Goal: Communication & Community: Answer question/provide support

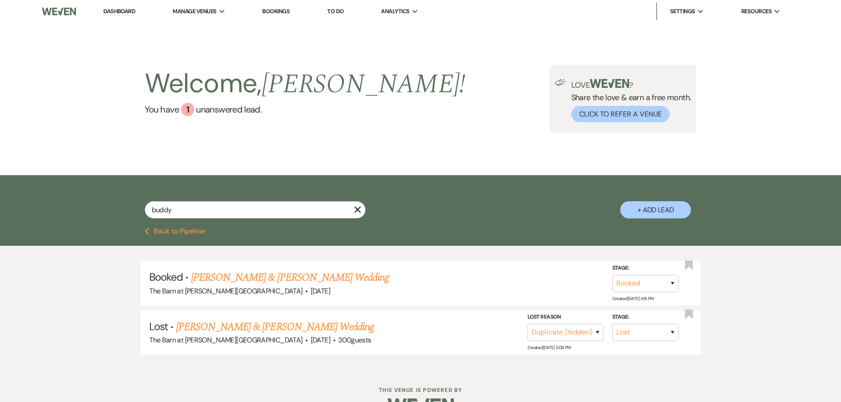
select select "8"
select select "4"
click at [112, 15] on link "Dashboard" at bounding box center [119, 12] width 32 height 8
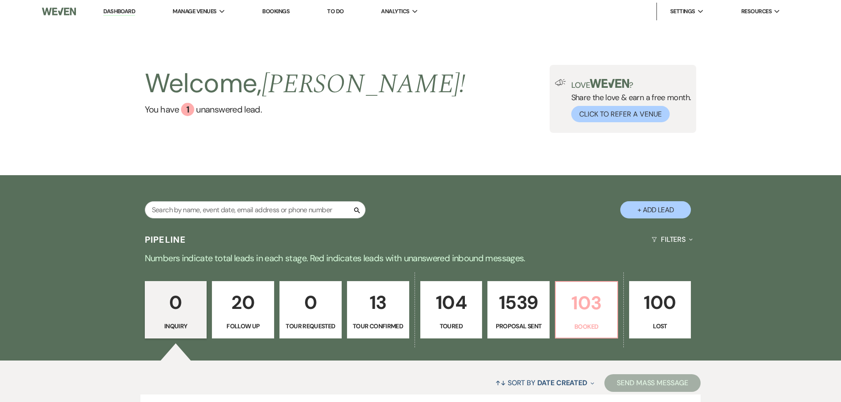
click at [573, 304] on p "103" at bounding box center [586, 303] width 51 height 30
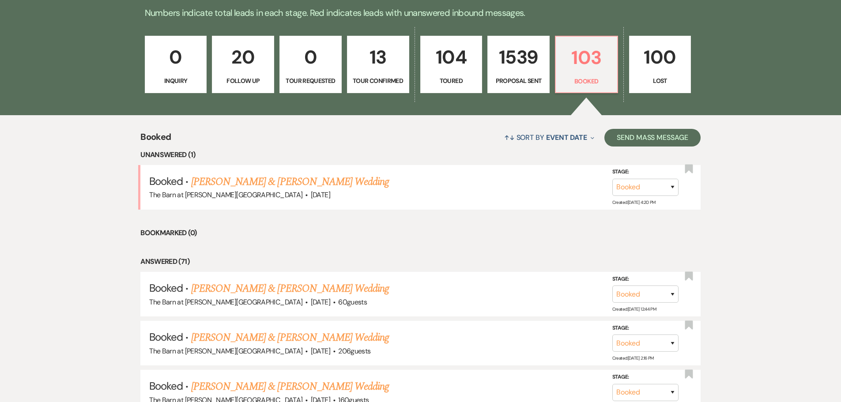
scroll to position [265, 0]
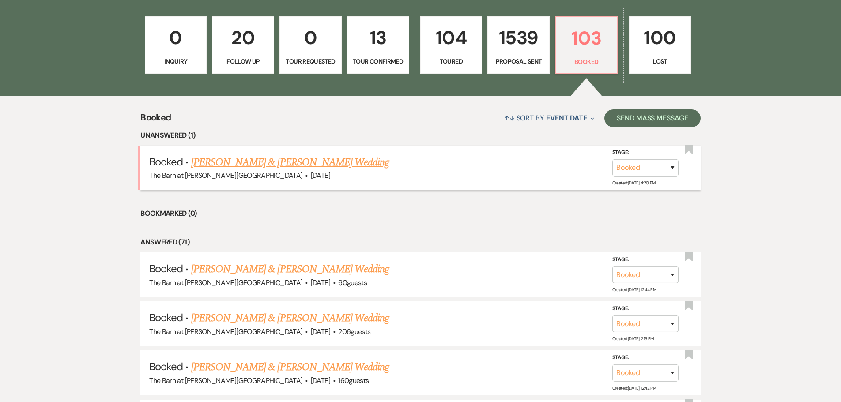
click at [209, 164] on link "[PERSON_NAME] & [PERSON_NAME] Wedding" at bounding box center [290, 162] width 198 height 16
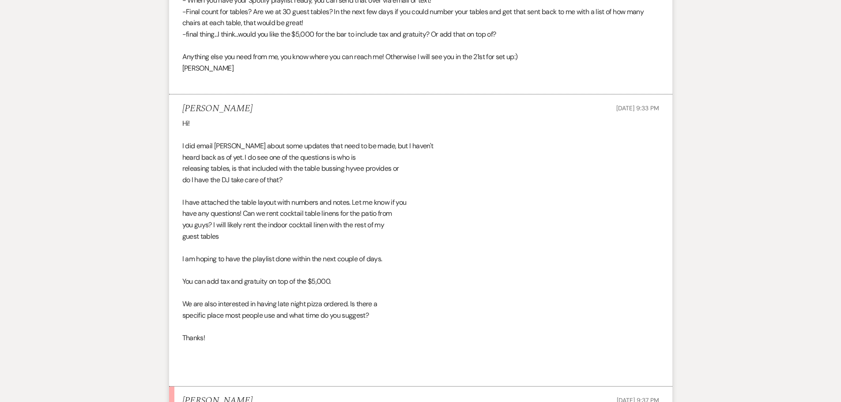
scroll to position [1943, 0]
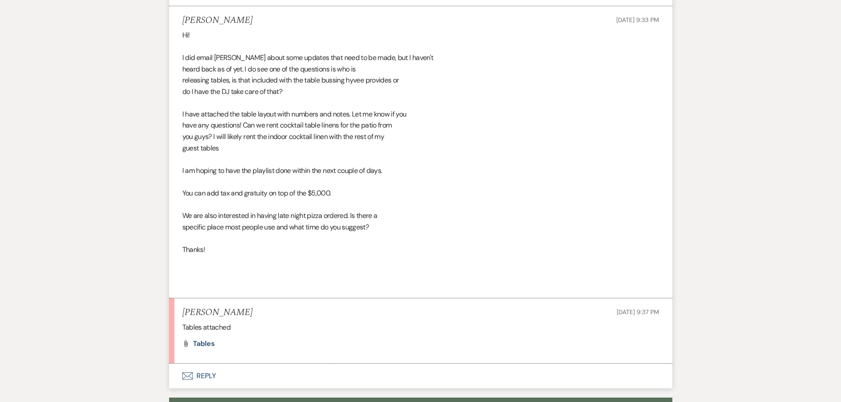
click at [215, 293] on li "[PERSON_NAME] [DATE] 9:33 PM Hi! I did email [PERSON_NAME] about some updates t…" at bounding box center [420, 152] width 503 height 292
click at [217, 282] on div "Hi! I did email [PERSON_NAME] about some updates that need to be made, but I ha…" at bounding box center [420, 160] width 477 height 260
click at [195, 345] on span "Tables" at bounding box center [204, 343] width 23 height 9
click at [201, 376] on button "Envelope Reply" at bounding box center [420, 376] width 503 height 25
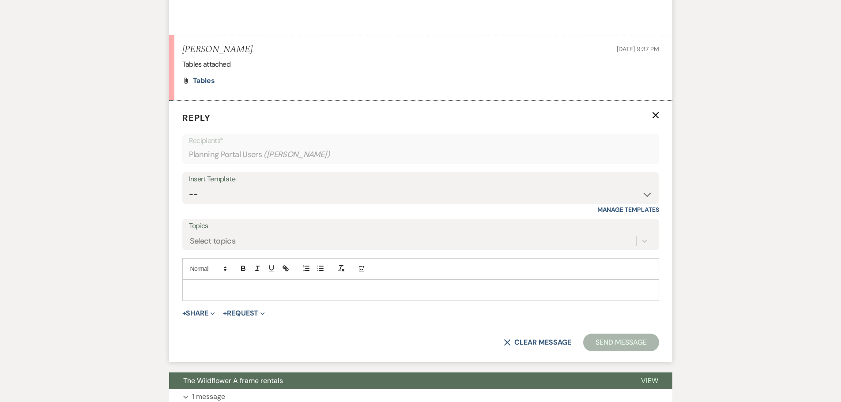
scroll to position [2236, 0]
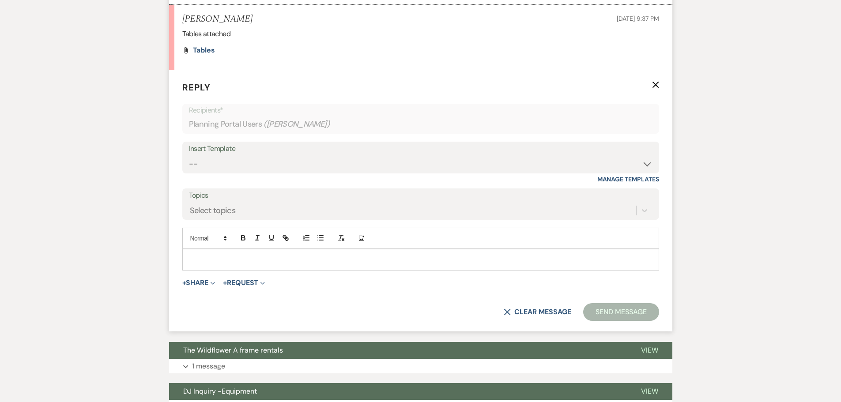
click at [197, 257] on p at bounding box center [420, 260] width 462 height 10
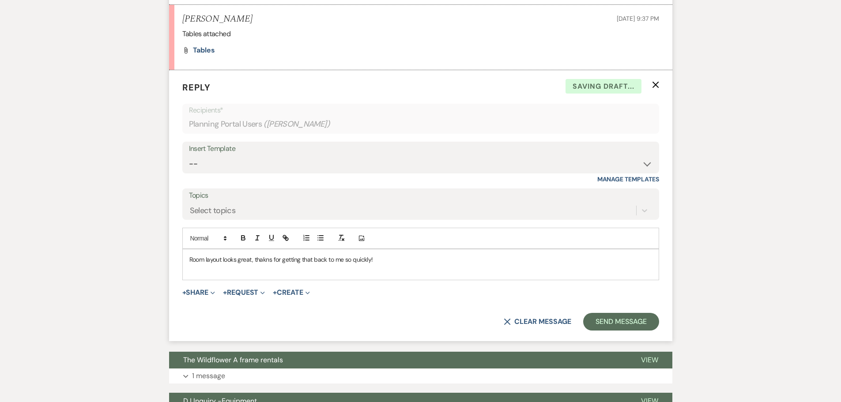
click at [266, 263] on p "Room layout looks great, thakns for getting that back to me so quickly!" at bounding box center [420, 260] width 462 height 10
click at [379, 263] on p "Room layout looks great, thanks for getting that back to me so quickly!" at bounding box center [420, 260] width 462 height 10
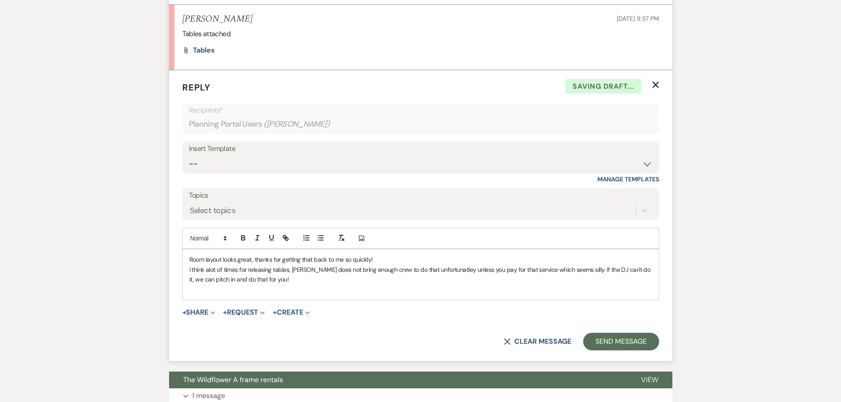
click at [209, 269] on p "I think alot of times for releasing tables, [PERSON_NAME] does not bring enough…" at bounding box center [420, 275] width 462 height 20
click at [304, 273] on p "I think a lot of times for releasing tables, [PERSON_NAME] does not bring enoug…" at bounding box center [420, 275] width 462 height 20
click at [307, 273] on p "I think a lot of times for releasing tables, [PERSON_NAME] does not bring enoug…" at bounding box center [420, 275] width 462 height 20
click at [444, 270] on p "I think a lot of times for releasing tables, [PERSON_NAME] does not bring enoug…" at bounding box center [420, 275] width 462 height 20
click at [279, 281] on p "I think a lot of times for releasing tables, [PERSON_NAME] does not bring enoug…" at bounding box center [420, 275] width 462 height 20
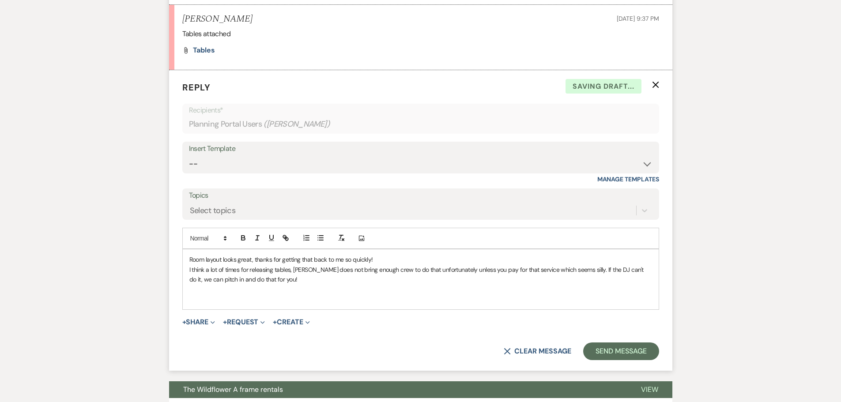
click at [390, 262] on p "Room layout looks great, thanks for getting that back to me so quickly!" at bounding box center [420, 260] width 462 height 10
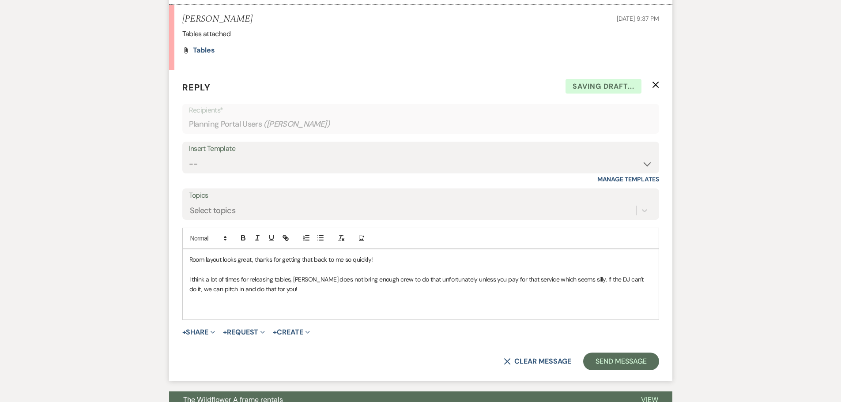
click at [291, 288] on p "I think a lot of times for releasing tables, [PERSON_NAME] does not bring enoug…" at bounding box center [420, 284] width 462 height 20
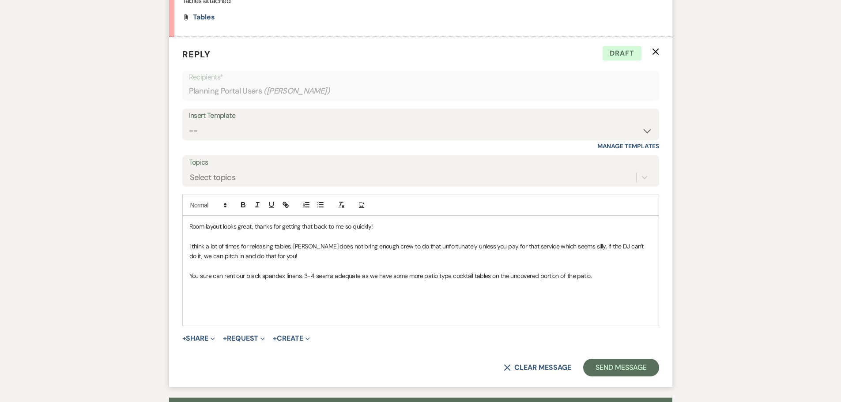
scroll to position [2280, 0]
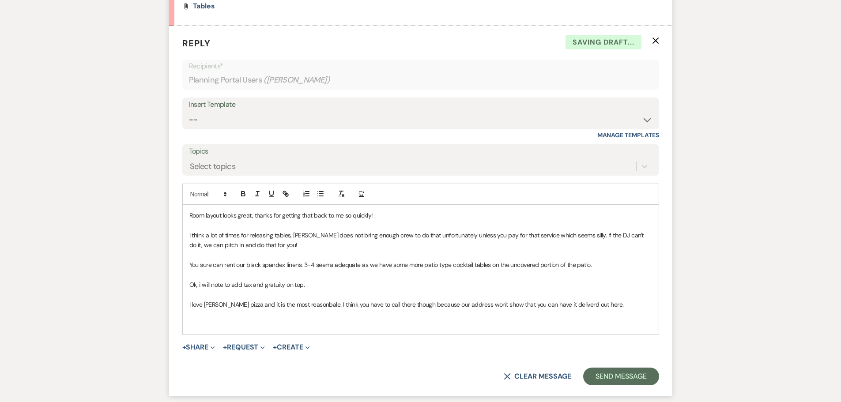
click at [569, 305] on p "I love [PERSON_NAME] pizza and it is the most reasonbale. I think you have to c…" at bounding box center [420, 305] width 462 height 10
click at [222, 307] on p "I love [PERSON_NAME] pizza and it is the most reasonbale. I think you have to c…" at bounding box center [420, 305] width 462 height 10
click at [220, 307] on p "I love [PERSON_NAME] pizza and it is the most reasonbale. I think you have to c…" at bounding box center [420, 305] width 462 height 10
click at [313, 307] on p "I love [PERSON_NAME] pizza and it is the most reasonbale. I think you have to c…" at bounding box center [420, 305] width 462 height 10
click at [612, 306] on p "I love [PERSON_NAME] pizza and it is the most reasonable. I think you have to c…" at bounding box center [420, 305] width 462 height 10
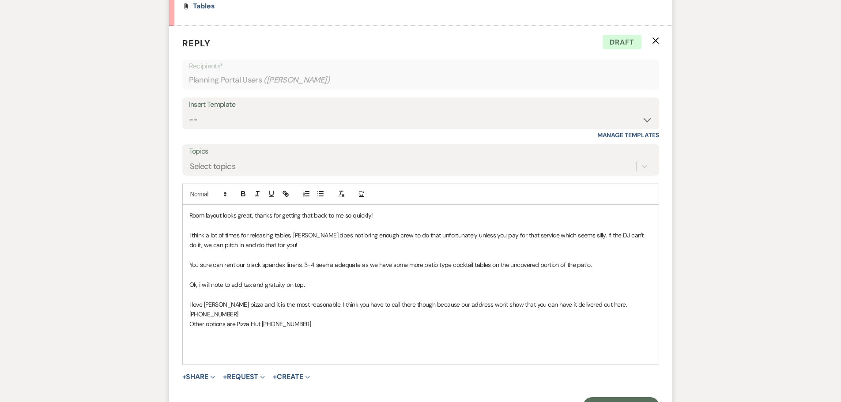
scroll to position [2324, 0]
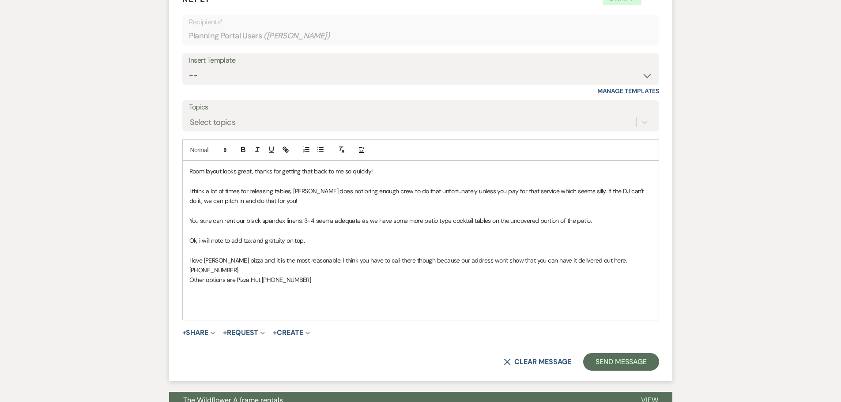
click at [305, 275] on p "Other options are Pizza Hut [PHONE_NUMBER]" at bounding box center [420, 280] width 462 height 10
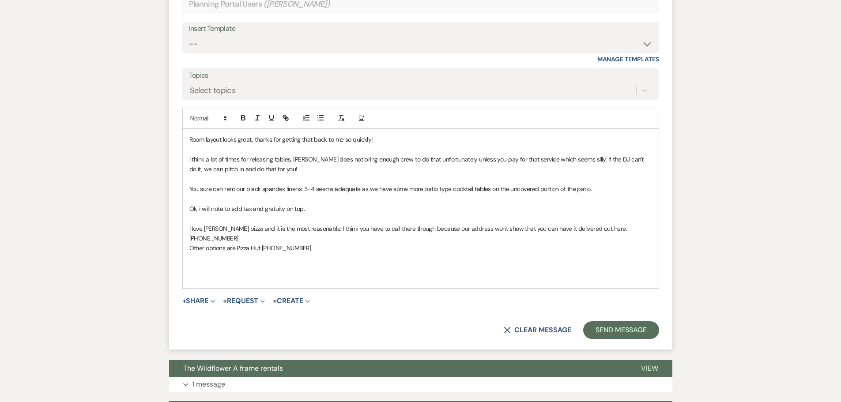
scroll to position [2368, 0]
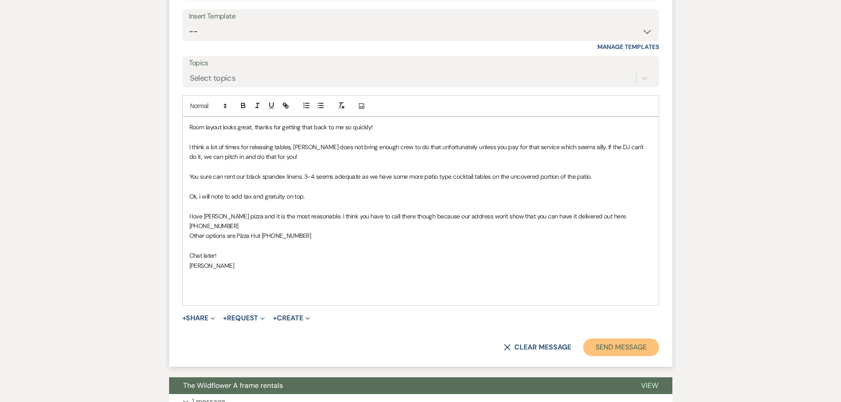
click at [601, 339] on button "Send Message" at bounding box center [620, 347] width 75 height 18
